Goal: Task Accomplishment & Management: Manage account settings

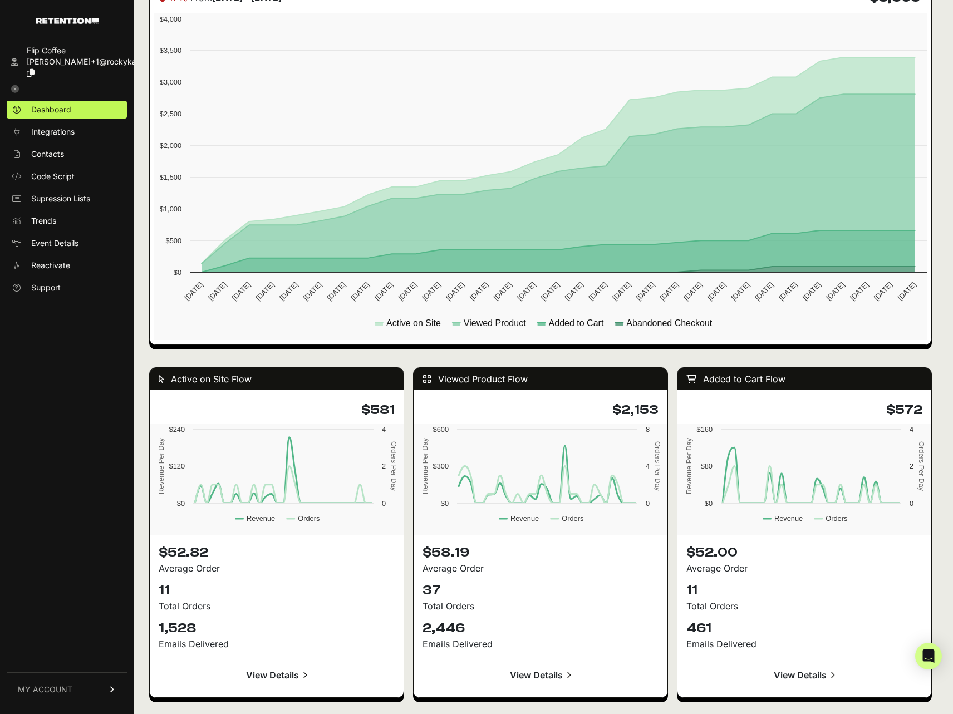
scroll to position [516, 0]
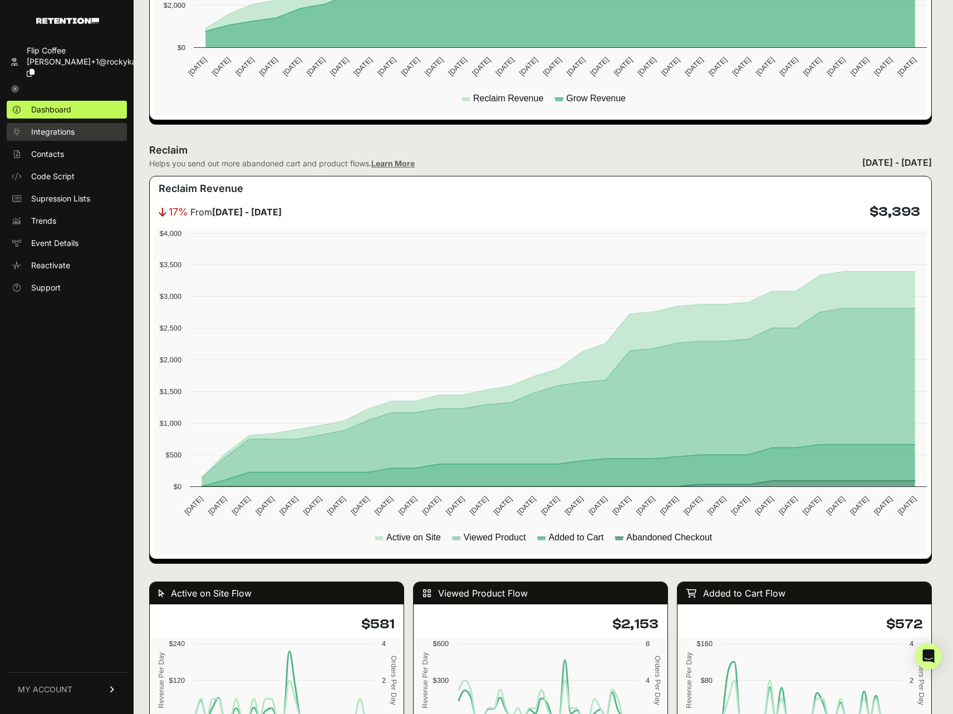
click at [71, 126] on span "Integrations" at bounding box center [52, 131] width 43 height 11
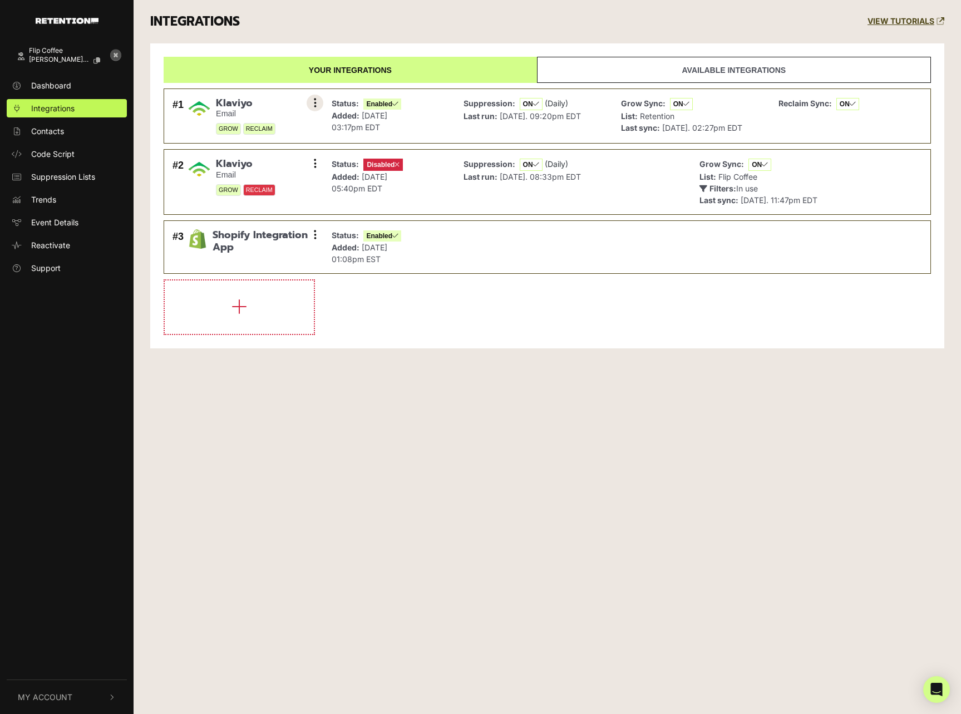
click at [317, 101] on button at bounding box center [315, 103] width 17 height 17
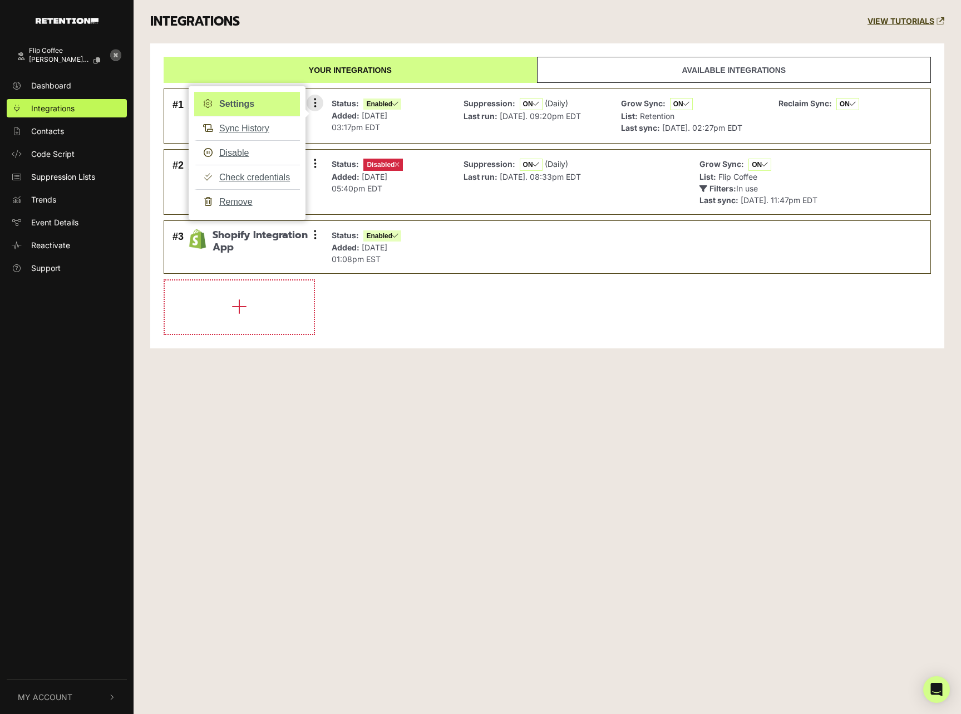
click at [258, 108] on link "Settings" at bounding box center [247, 104] width 106 height 24
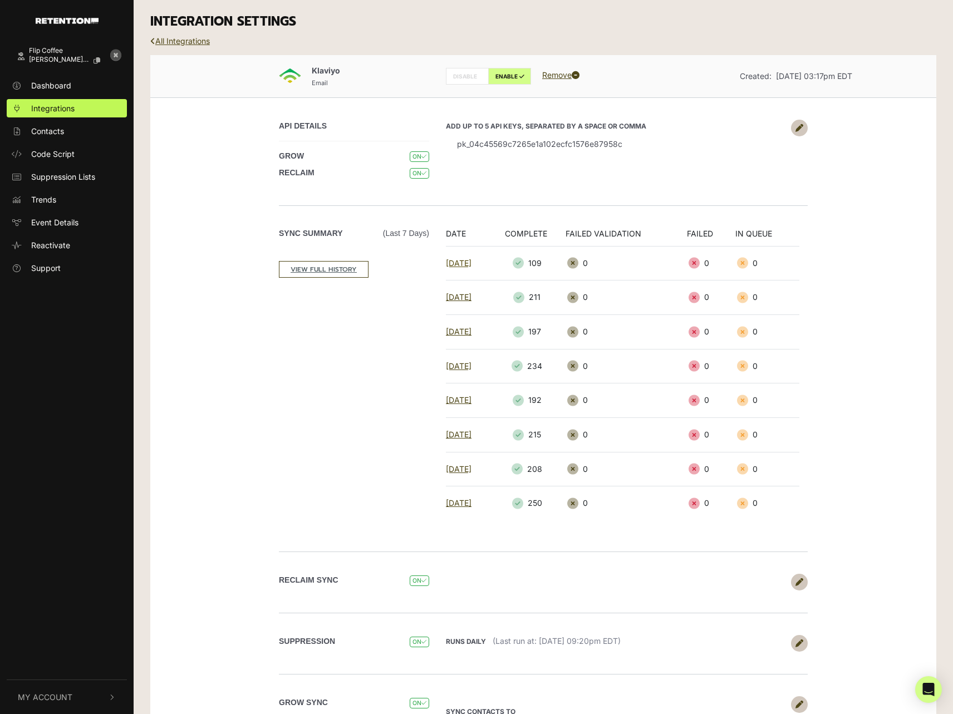
click at [467, 263] on link "[DATE]" at bounding box center [459, 262] width 26 height 9
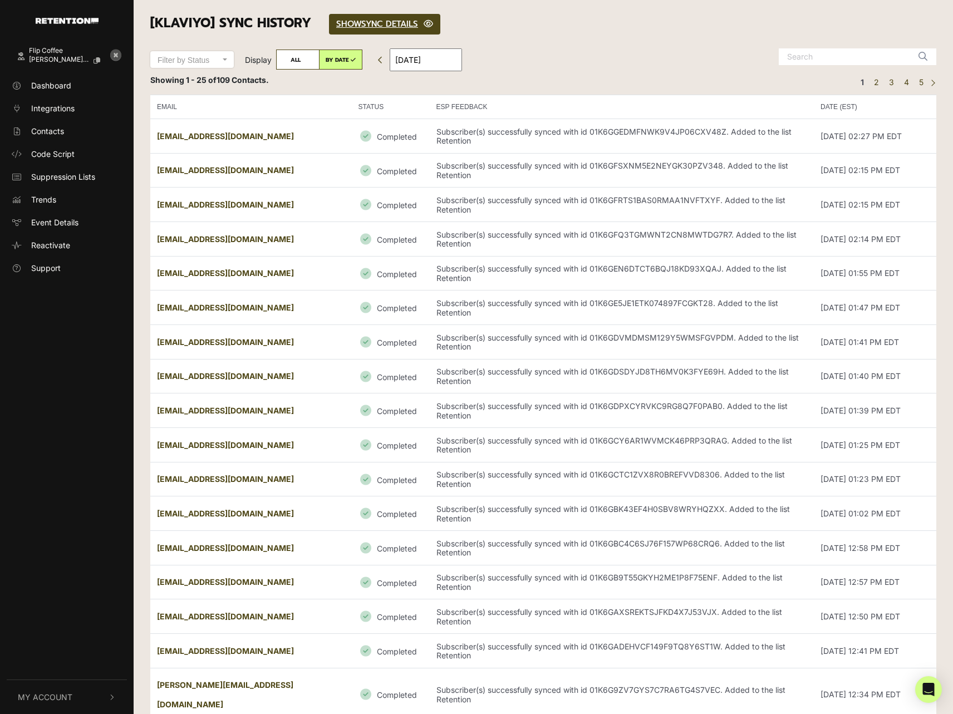
drag, startPoint x: 263, startPoint y: 137, endPoint x: 156, endPoint y: 135, distance: 106.3
click at [156, 135] on td "[EMAIL_ADDRESS][DOMAIN_NAME]" at bounding box center [250, 136] width 201 height 34
copy strong "[EMAIL_ADDRESS][DOMAIN_NAME]"
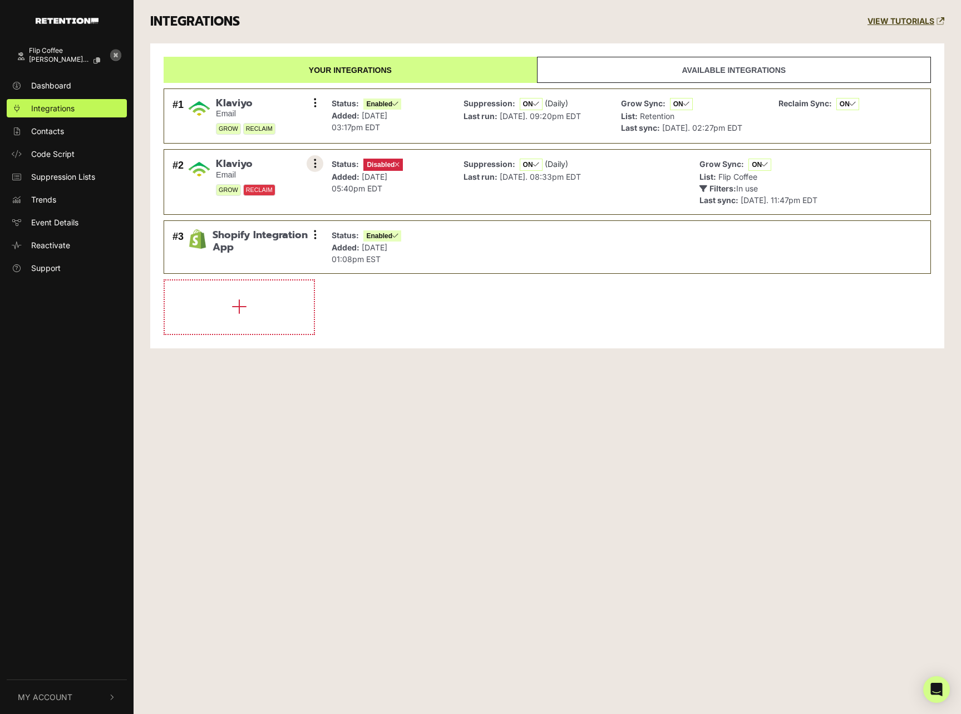
click at [314, 164] on icon at bounding box center [315, 163] width 3 height 11
click at [236, 213] on link "Enable" at bounding box center [247, 213] width 106 height 25
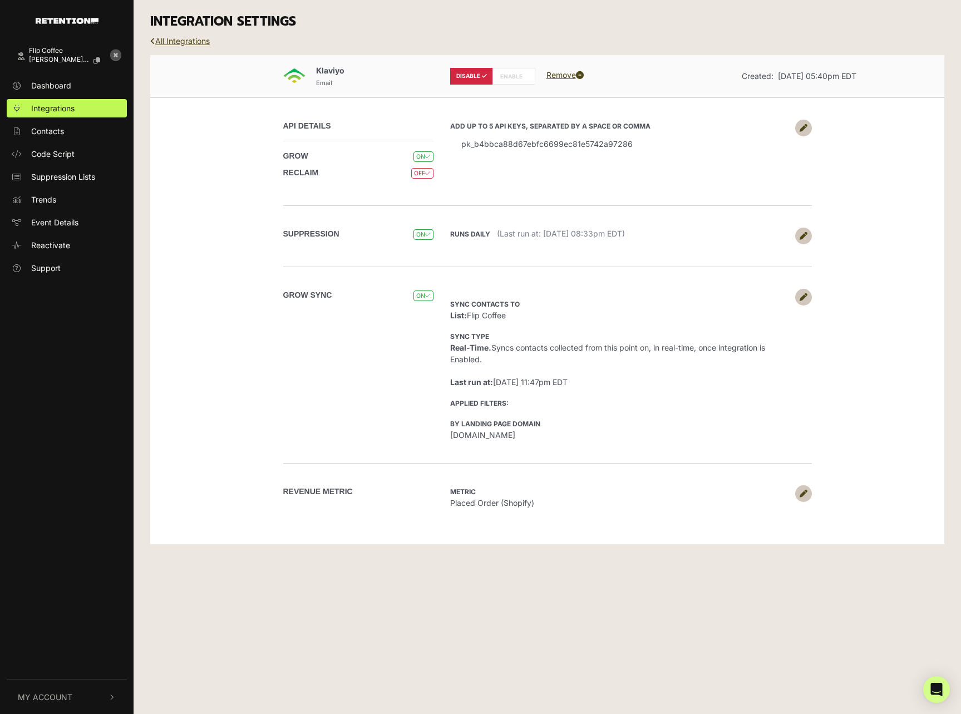
click at [514, 75] on label "ENABLE" at bounding box center [513, 76] width 43 height 17
radio input "false"
radio input "true"
click at [807, 298] on link at bounding box center [803, 297] width 17 height 17
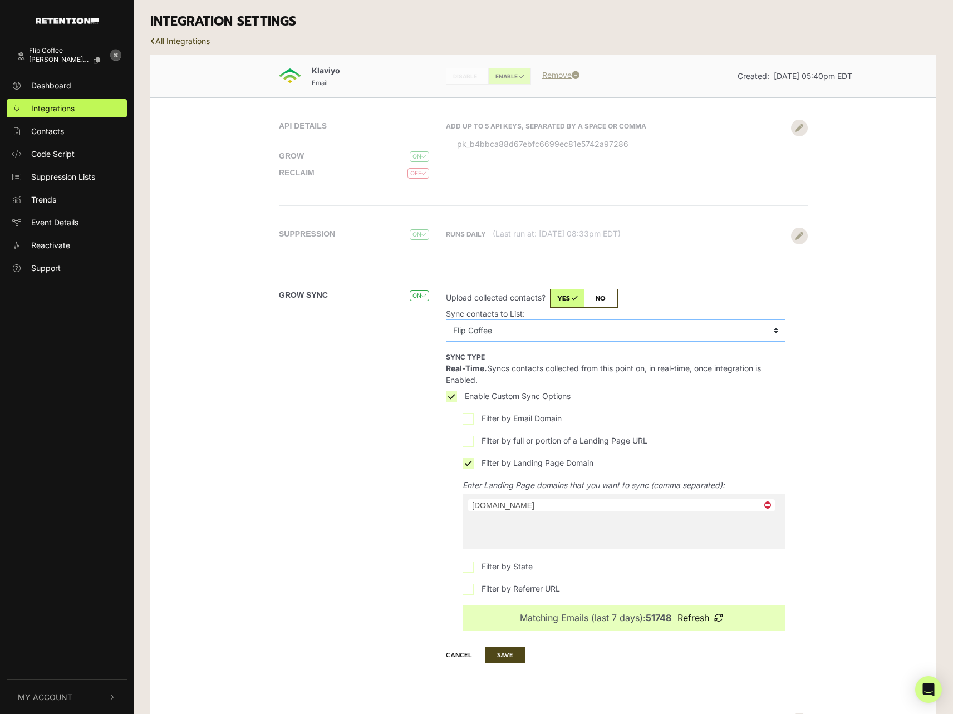
click at [564, 333] on select "No List 90 Day Openers - Part 1 90 Day Openers - Part 2 90 Day Openers [Migrate…" at bounding box center [615, 330] width 339 height 22
click at [352, 384] on div "Grow Sync ON" at bounding box center [358, 460] width 159 height 342
click at [638, 175] on div "API DETAILS GROW ON RECLAIM OFF Add up to 5 API keys, separated by a space or c…" at bounding box center [543, 427] width 634 height 661
click at [466, 654] on button "Cancel" at bounding box center [464, 655] width 37 height 16
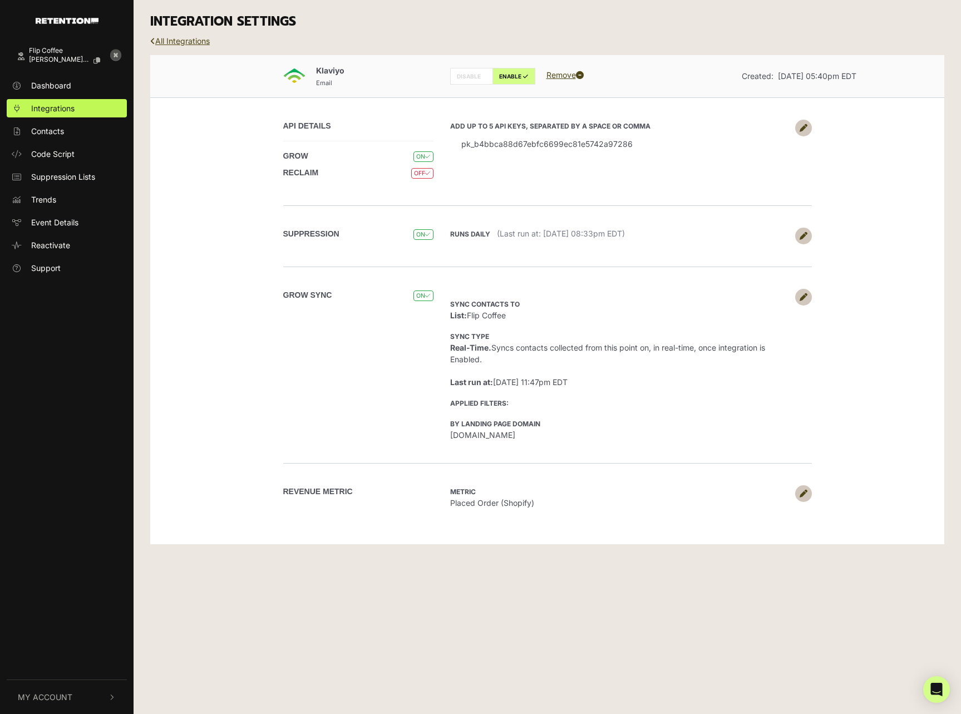
click at [802, 128] on icon at bounding box center [804, 128] width 8 height 8
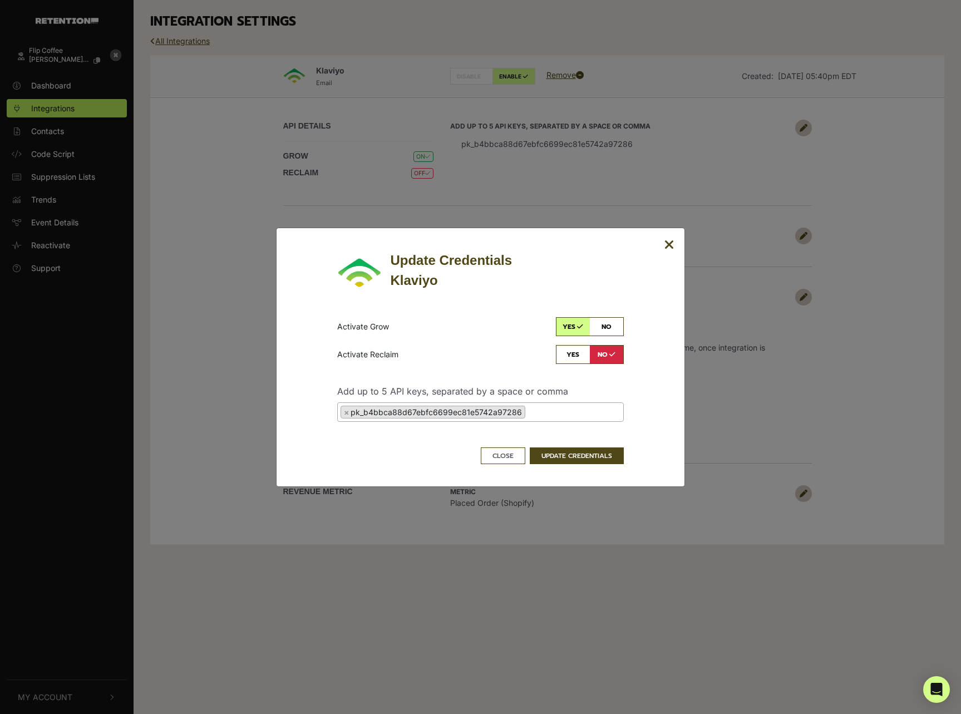
click at [671, 247] on icon "Close" at bounding box center [669, 244] width 10 height 13
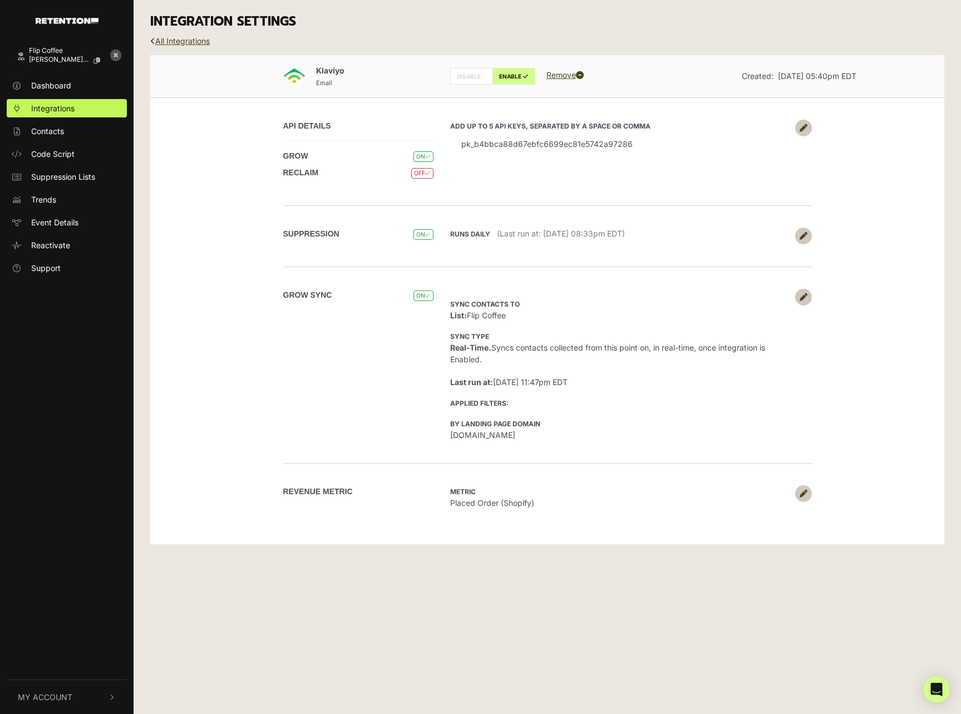
click at [480, 75] on label "DISABLE" at bounding box center [471, 76] width 43 height 17
radio input "true"
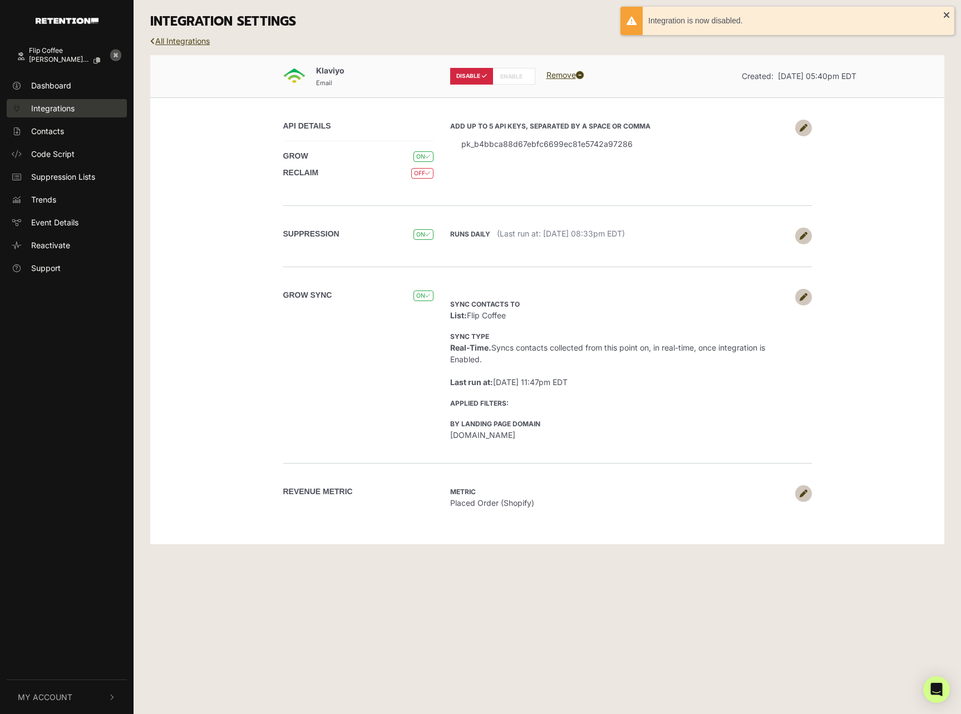
click at [58, 109] on span "Integrations" at bounding box center [52, 108] width 43 height 12
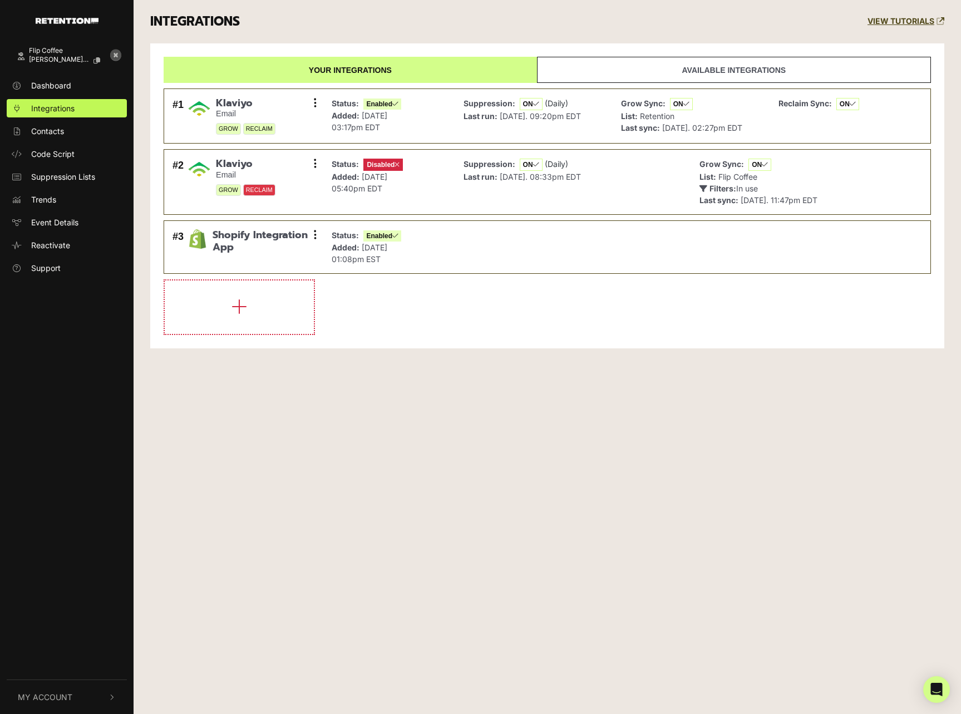
click at [722, 69] on link "Available integrations" at bounding box center [734, 70] width 394 height 26
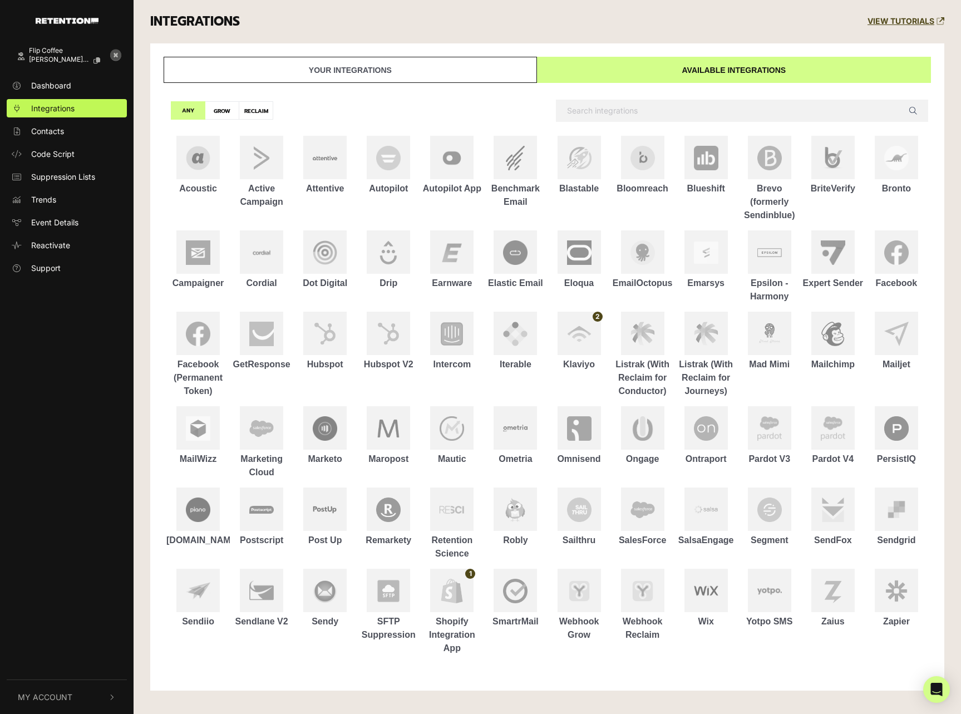
click at [429, 69] on link "Your integrations" at bounding box center [350, 70] width 373 height 26
